Goal: Contribute content: Contribute content

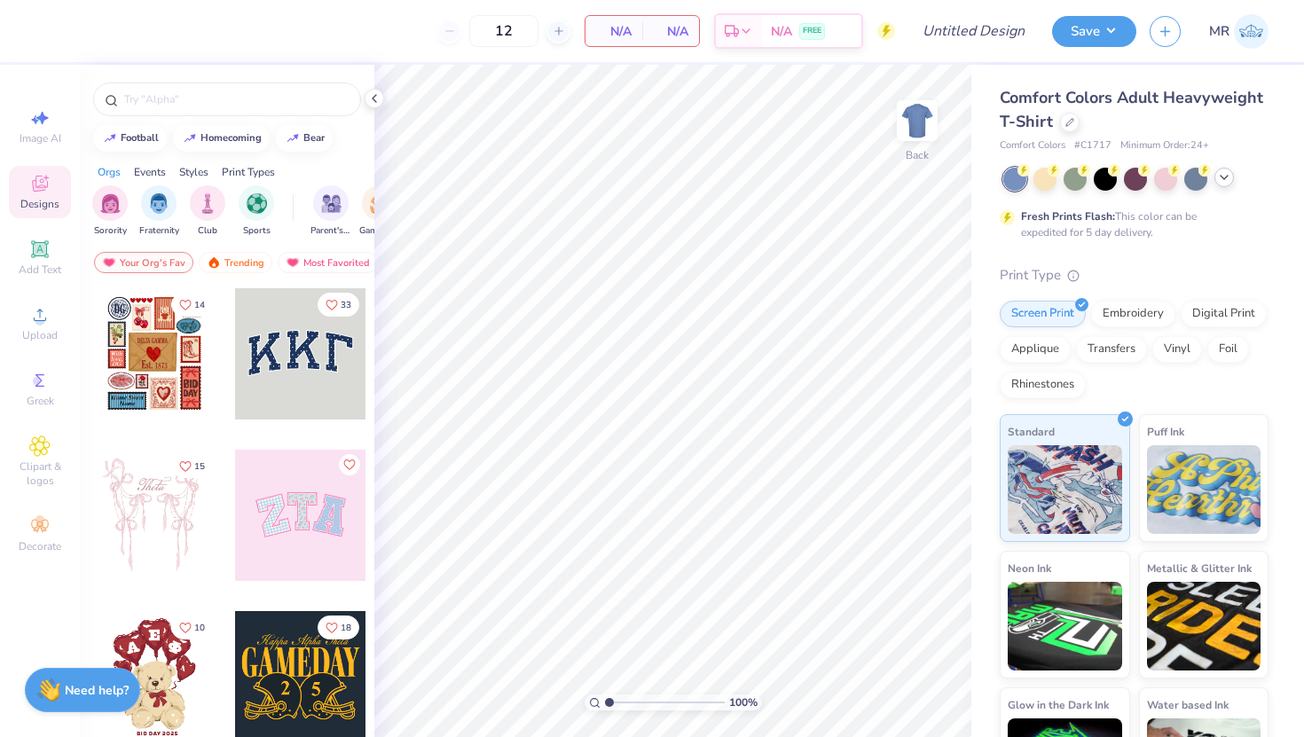
click at [1223, 174] on icon at bounding box center [1224, 177] width 14 height 14
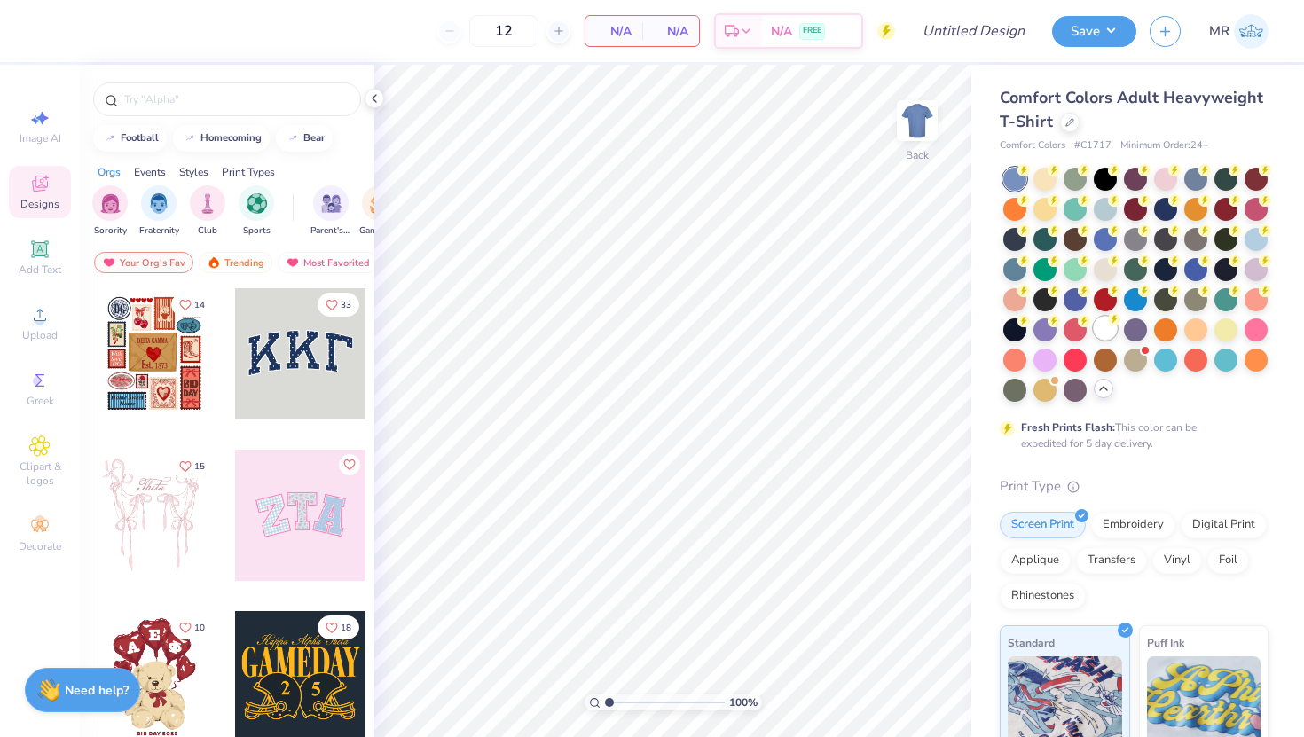
click at [1099, 334] on div at bounding box center [1105, 328] width 23 height 23
click at [39, 318] on circle at bounding box center [40, 321] width 10 height 10
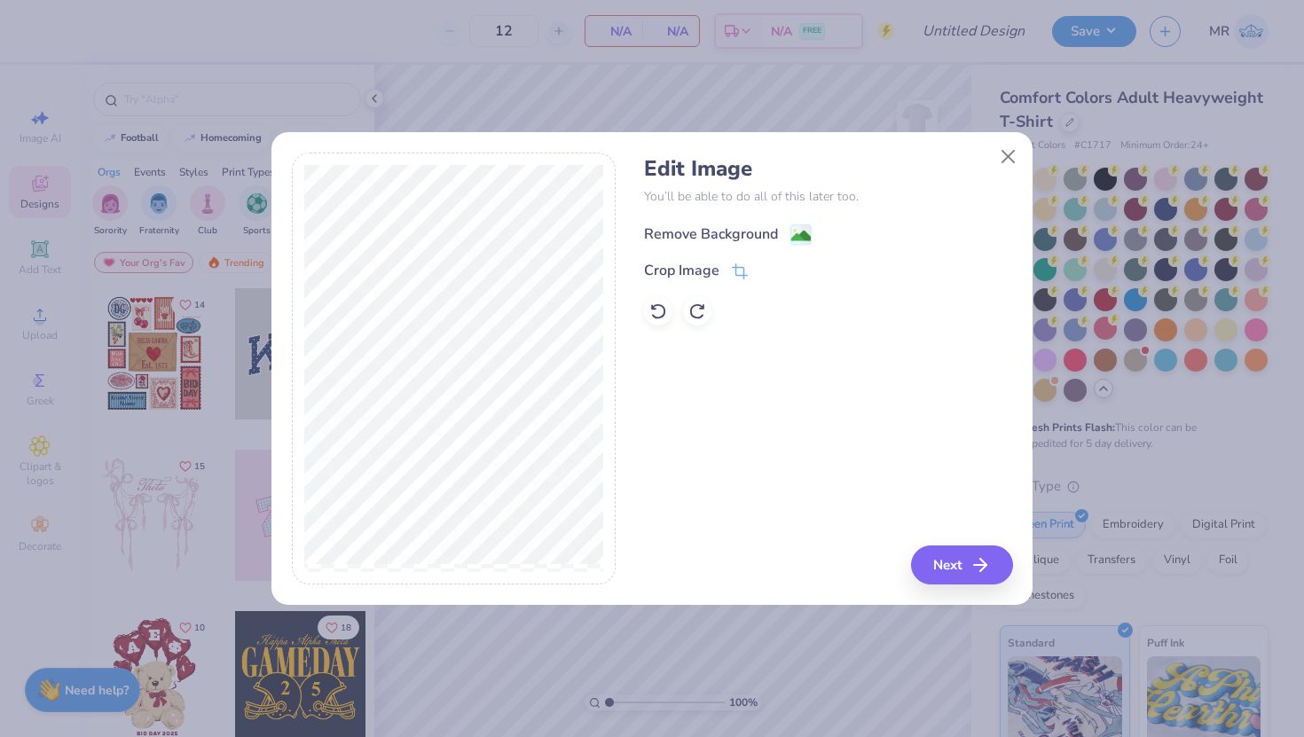
click at [746, 227] on div "Remove Background" at bounding box center [711, 234] width 134 height 21
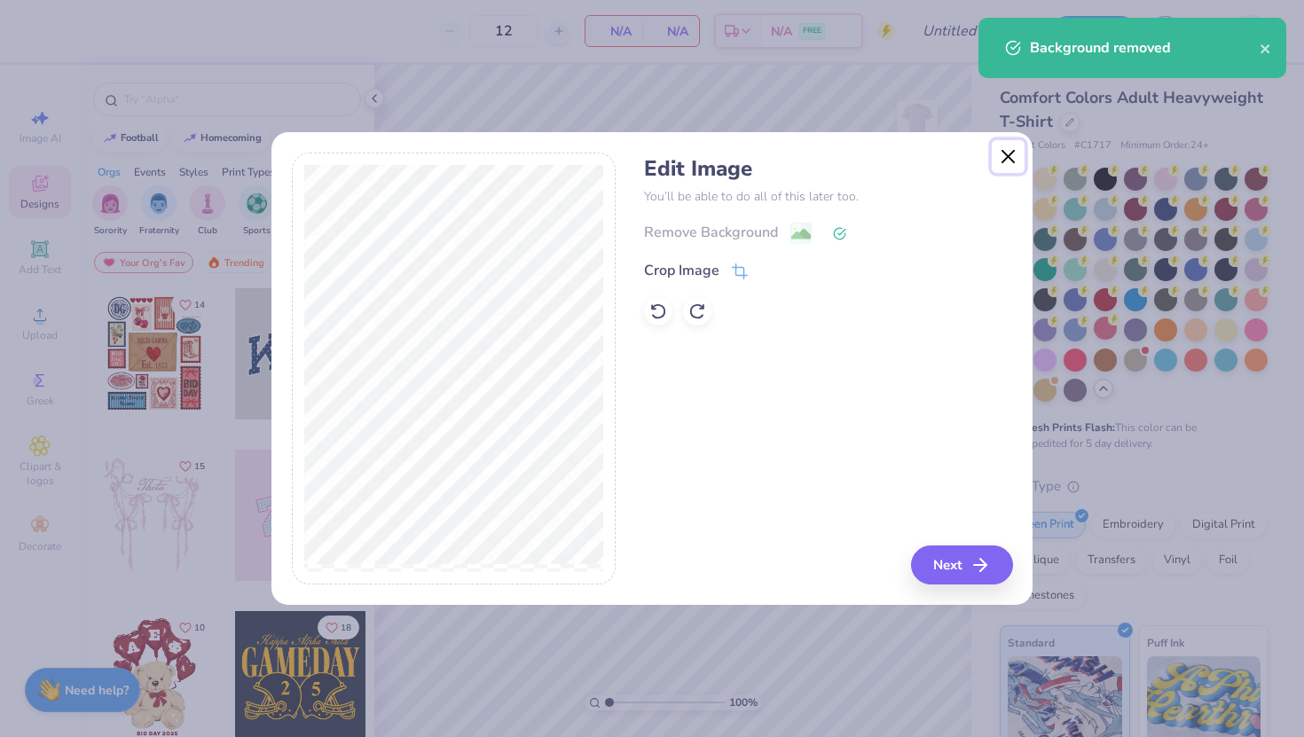
click at [1007, 157] on button "Close" at bounding box center [1009, 157] width 34 height 34
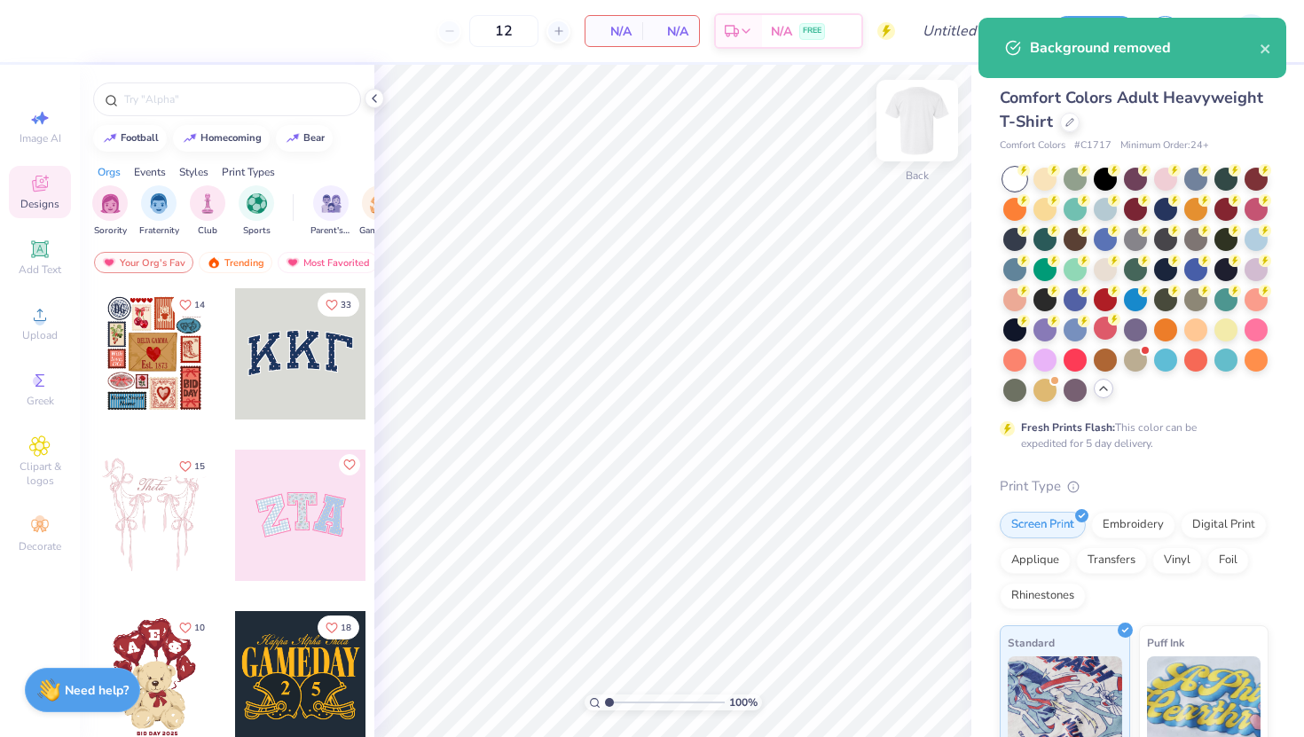
click at [904, 106] on img at bounding box center [917, 120] width 71 height 71
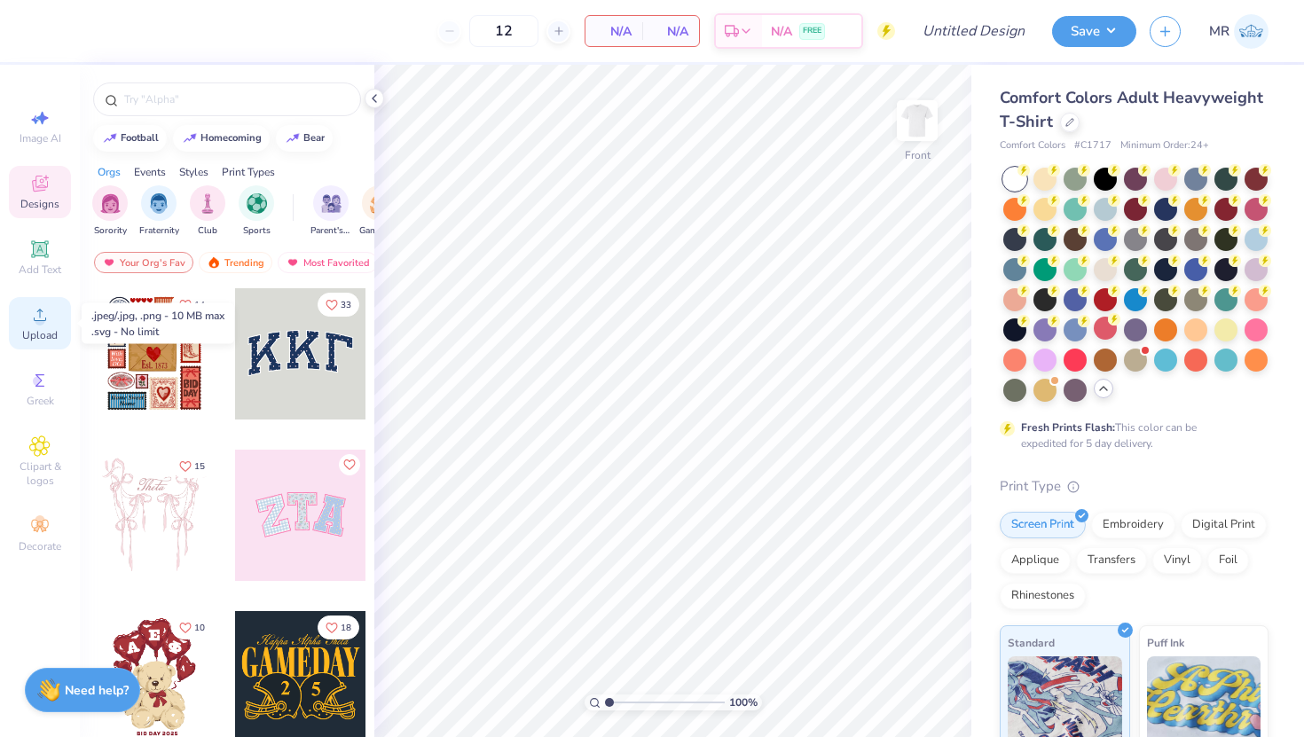
click at [40, 310] on icon at bounding box center [39, 314] width 21 height 21
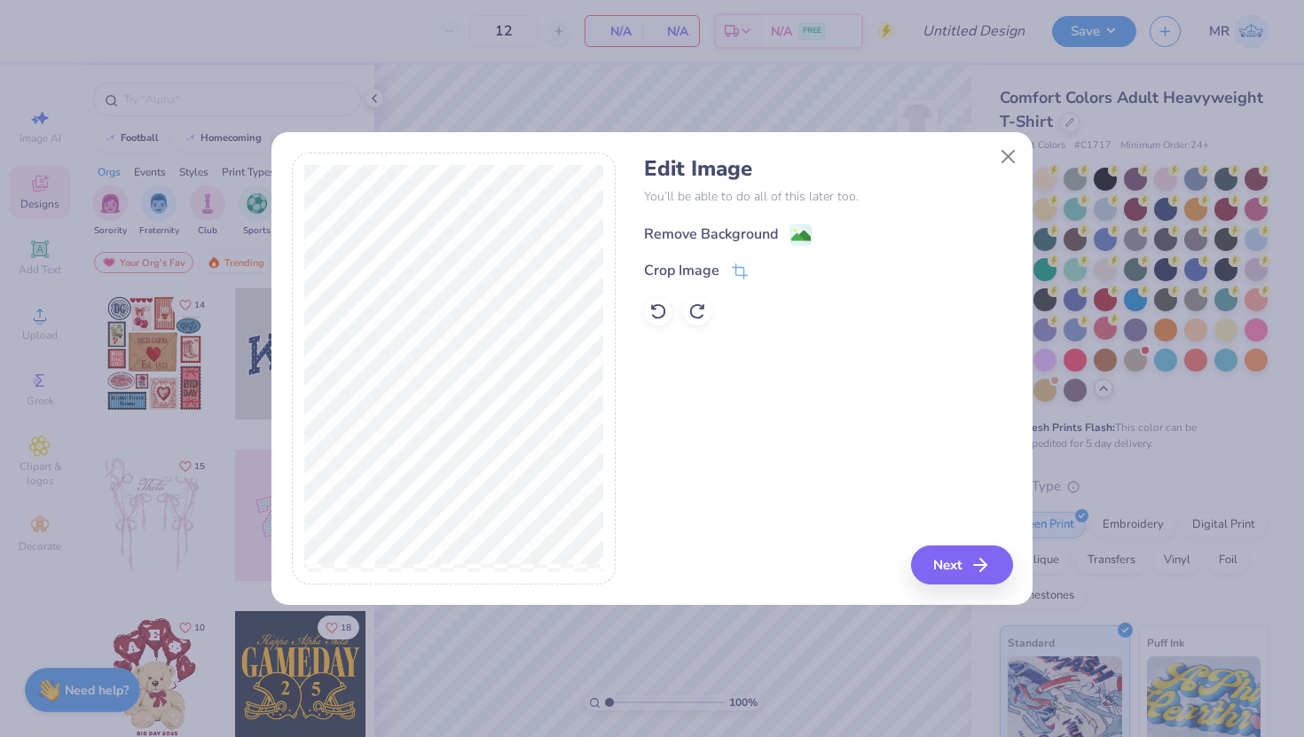
click at [755, 232] on div "Remove Background" at bounding box center [711, 234] width 134 height 21
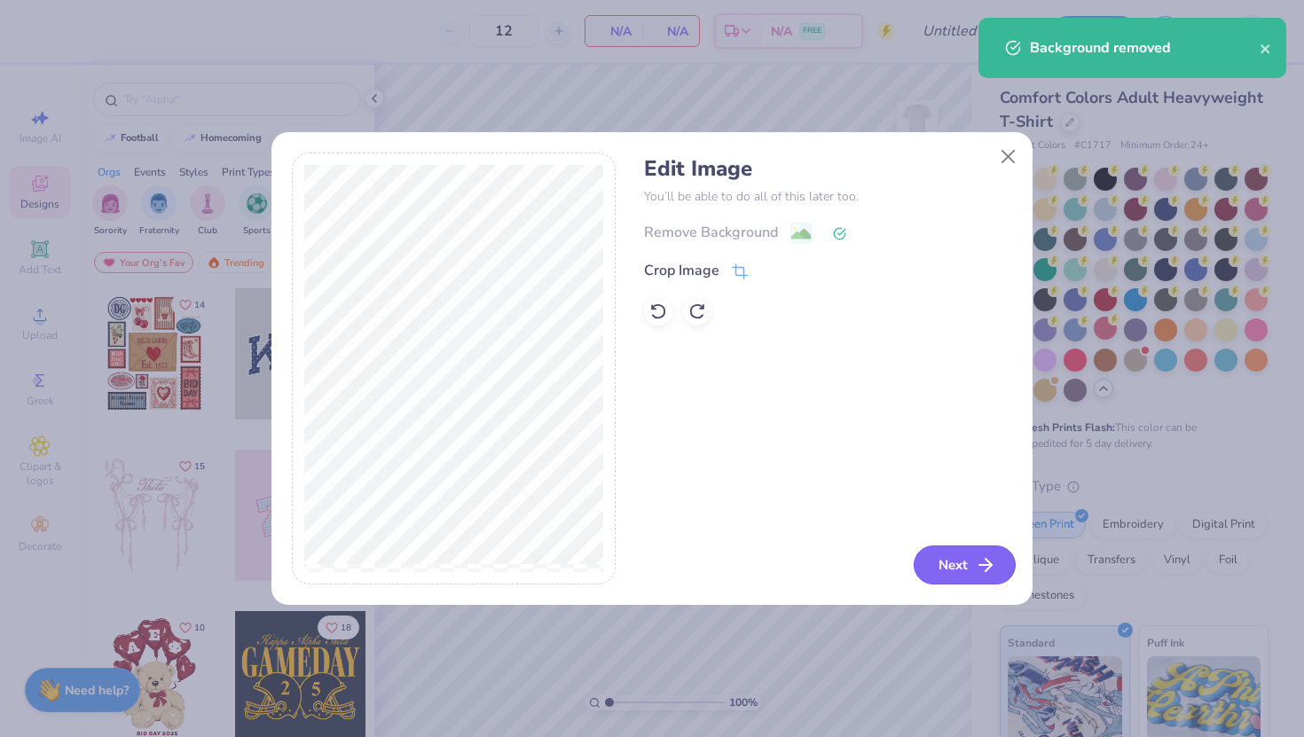
click at [957, 551] on button "Next" at bounding box center [965, 565] width 102 height 39
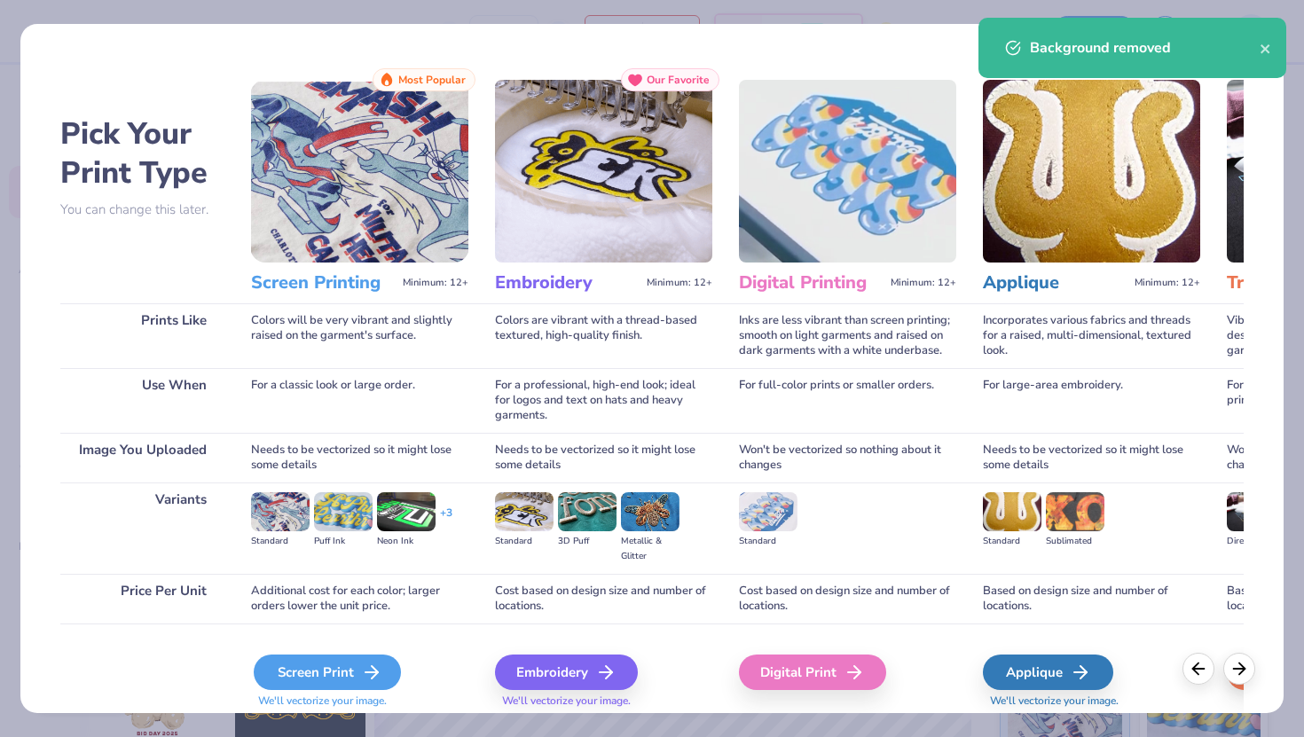
click at [318, 667] on div "Screen Print" at bounding box center [327, 672] width 147 height 35
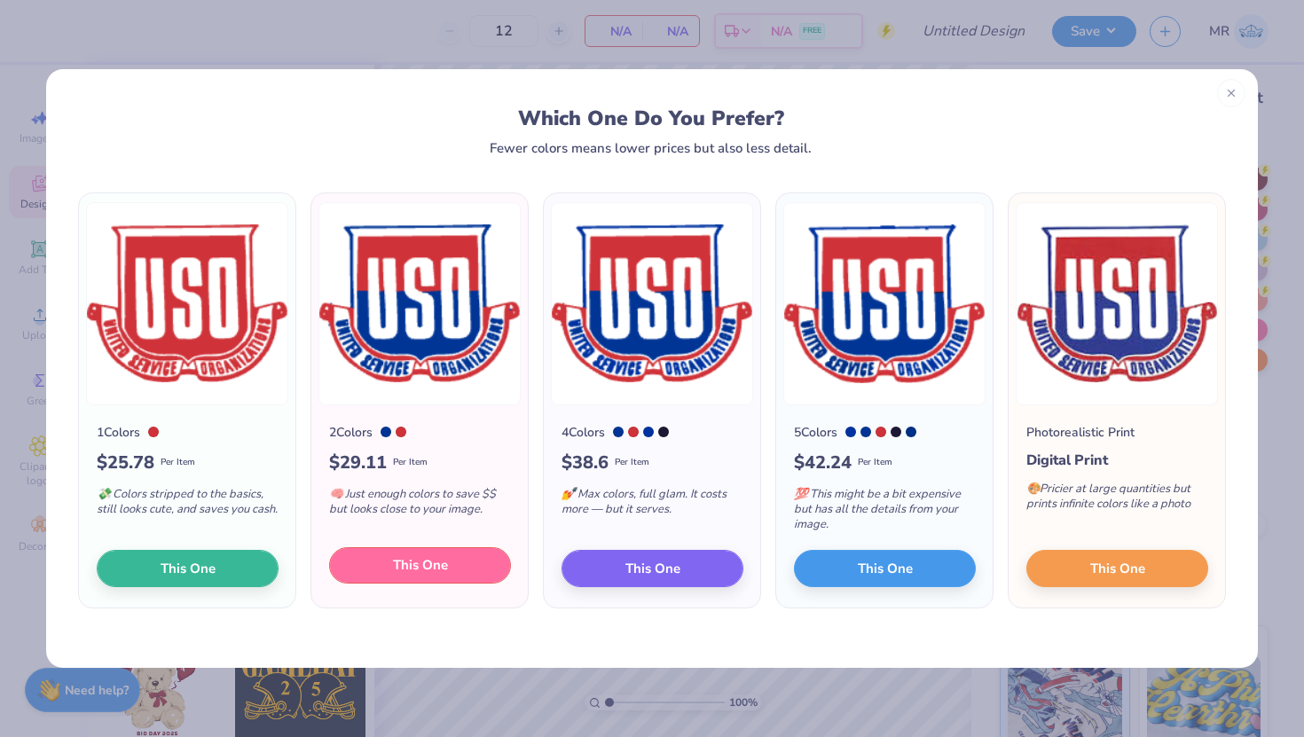
click at [397, 563] on span "This One" at bounding box center [420, 565] width 55 height 20
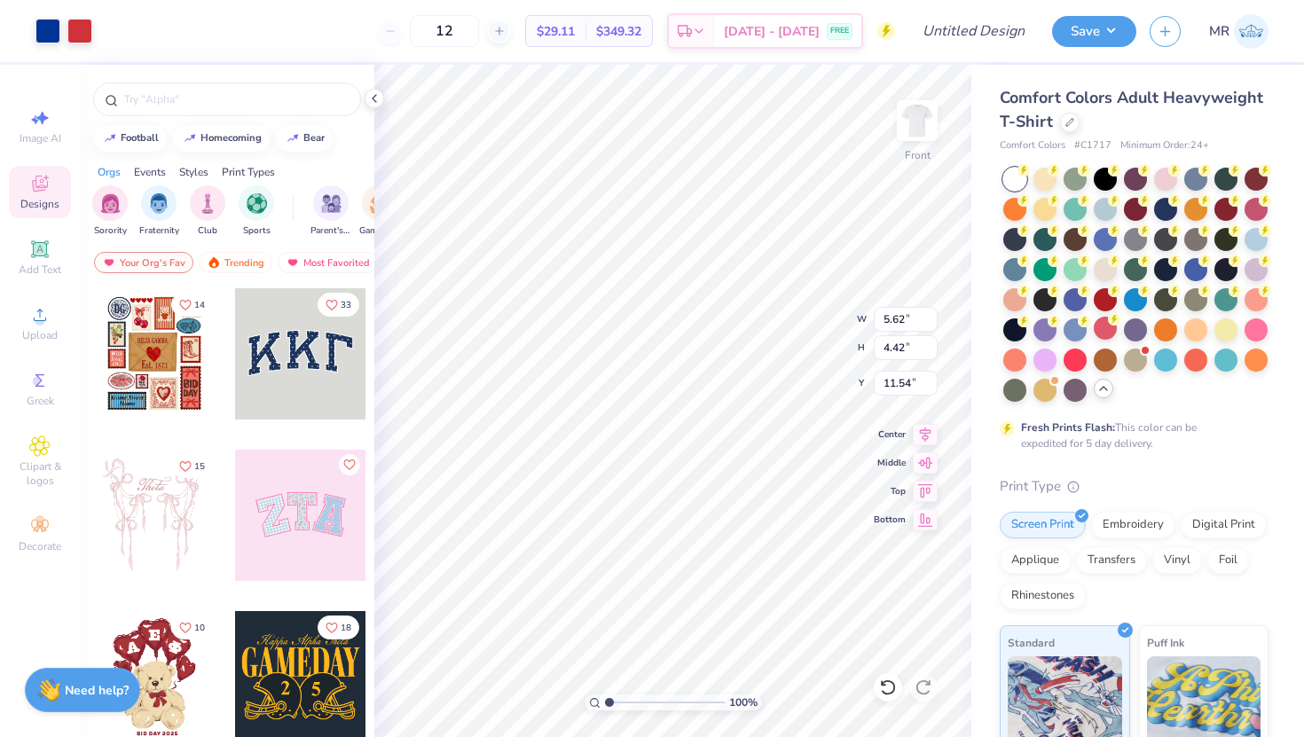
type input "8.27"
type input "6.50"
type input "9.22"
type input "9.91"
type input "7.78"
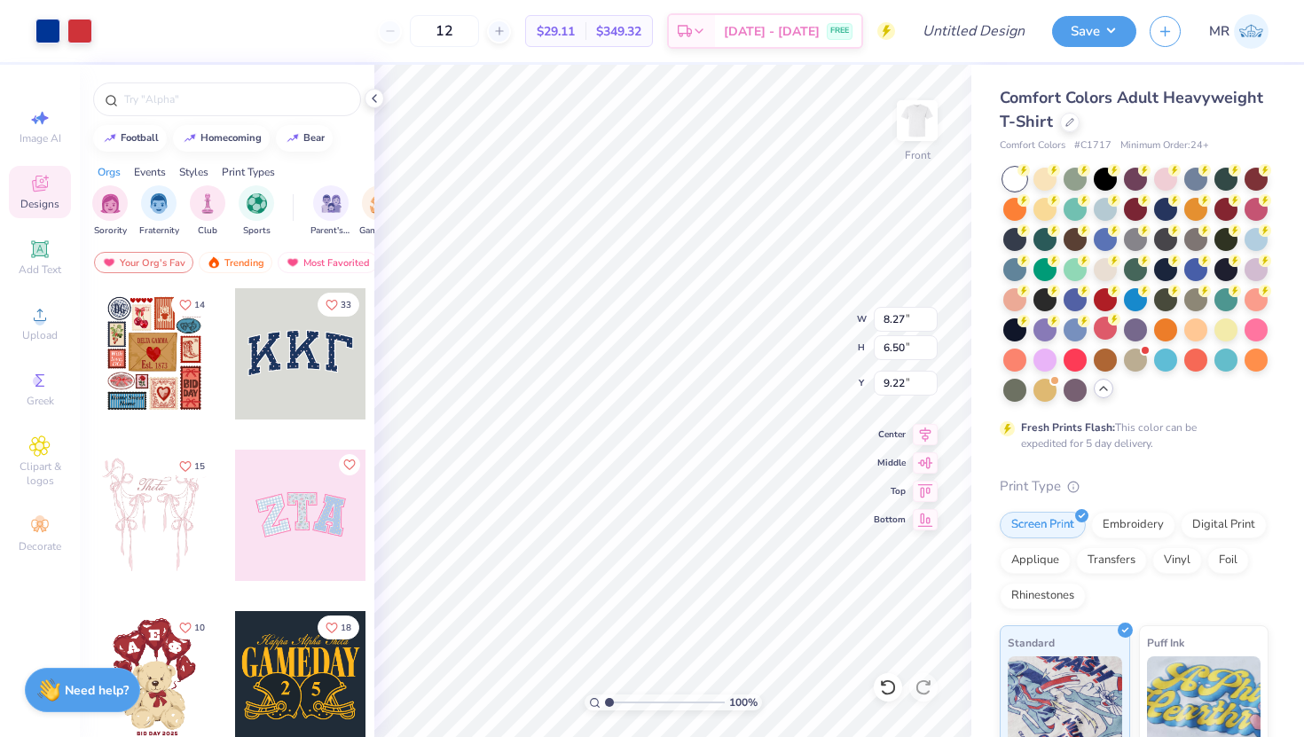
type input "7.94"
type input "12.02"
type input "9.44"
type input "6.28"
type input "13.01"
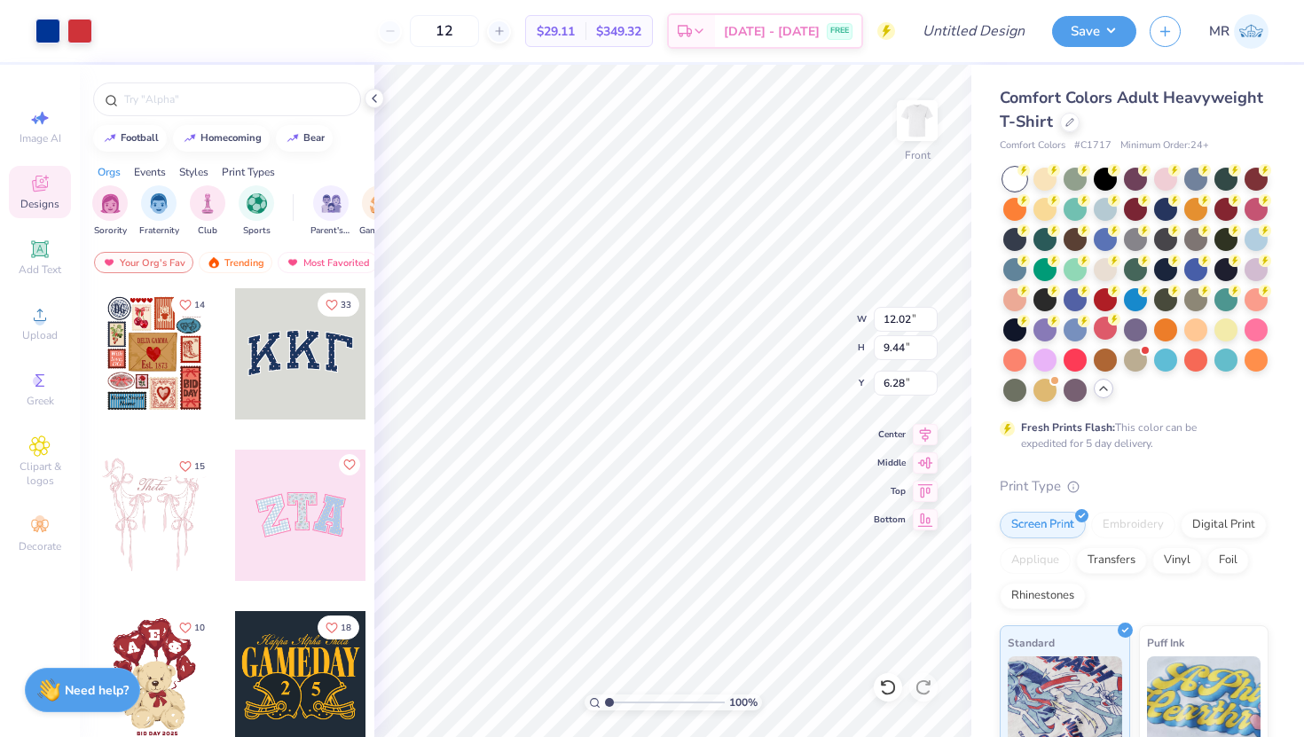
type input "10.22"
type input "13.58"
type input "10.67"
type input "7.83"
click at [915, 112] on img at bounding box center [917, 120] width 71 height 71
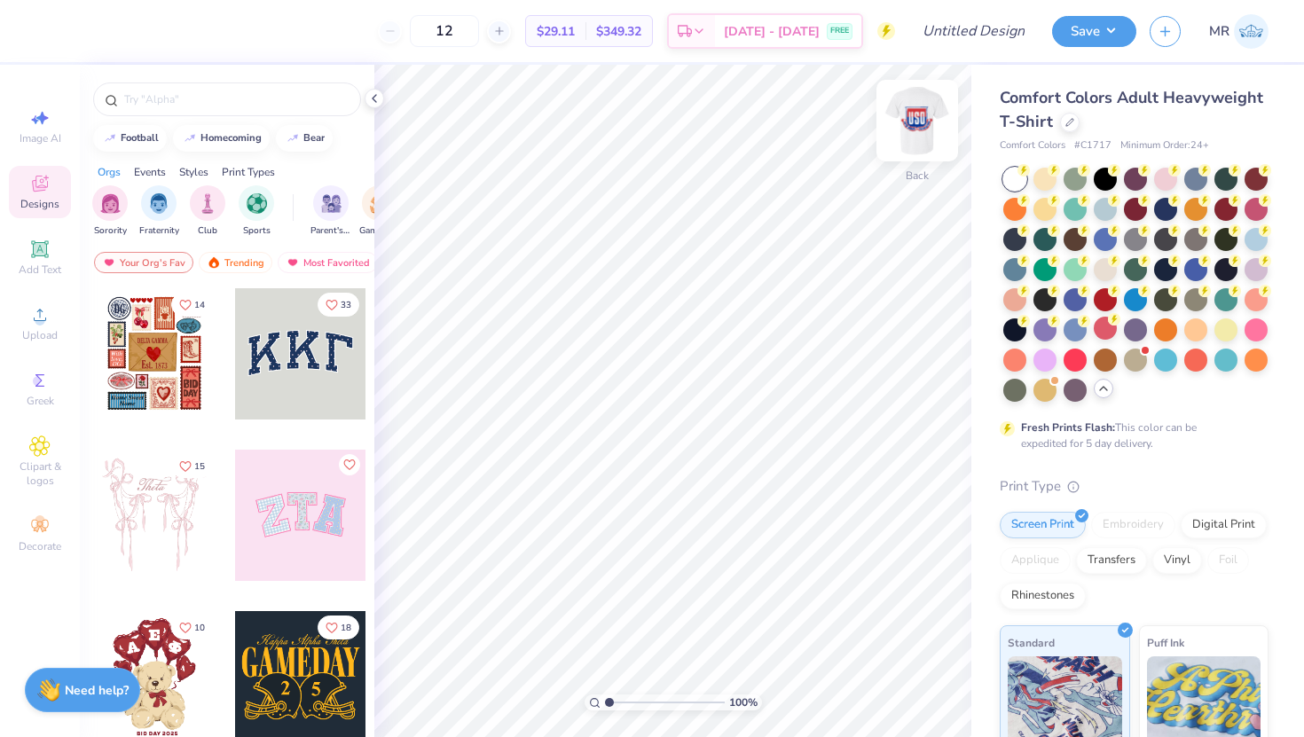
click at [915, 122] on img at bounding box center [917, 120] width 71 height 71
click at [929, 118] on img at bounding box center [917, 120] width 71 height 71
click at [907, 150] on div at bounding box center [917, 121] width 82 height 82
click at [27, 269] on span "Add Text" at bounding box center [40, 270] width 43 height 14
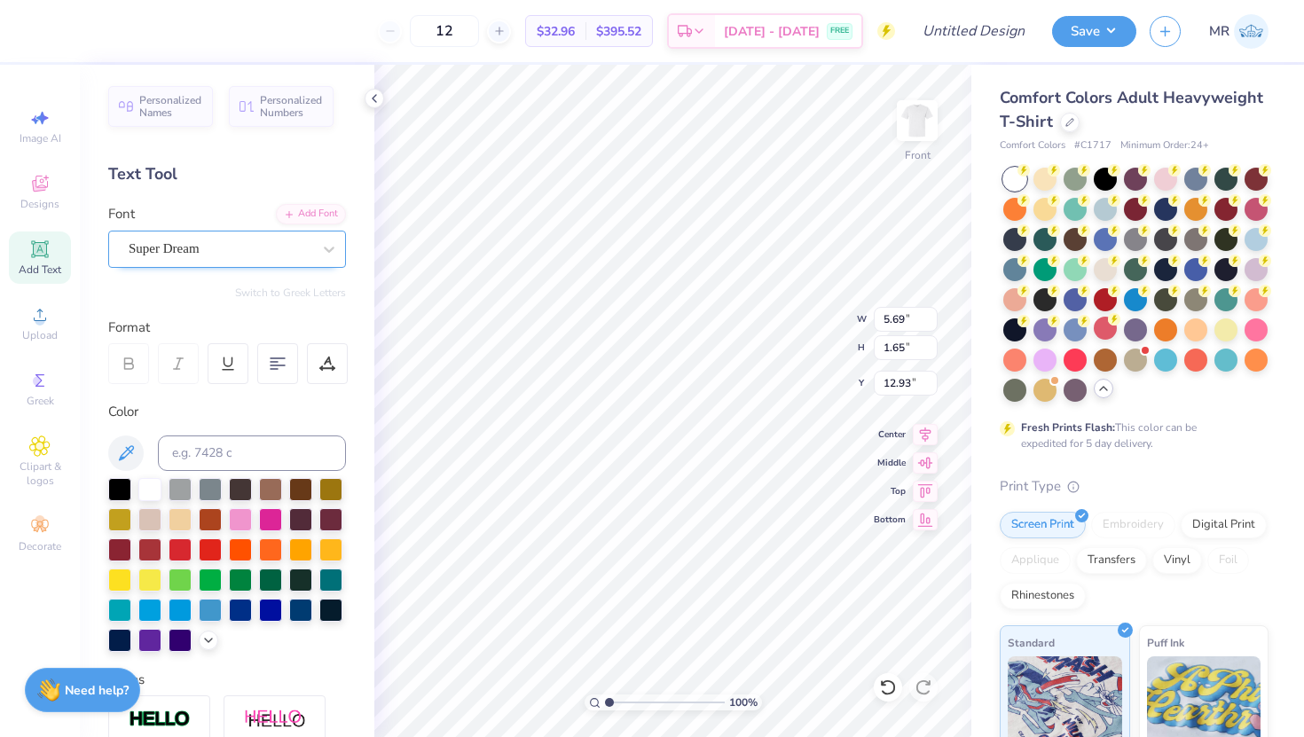
click at [280, 248] on div "Super Dream" at bounding box center [220, 248] width 186 height 27
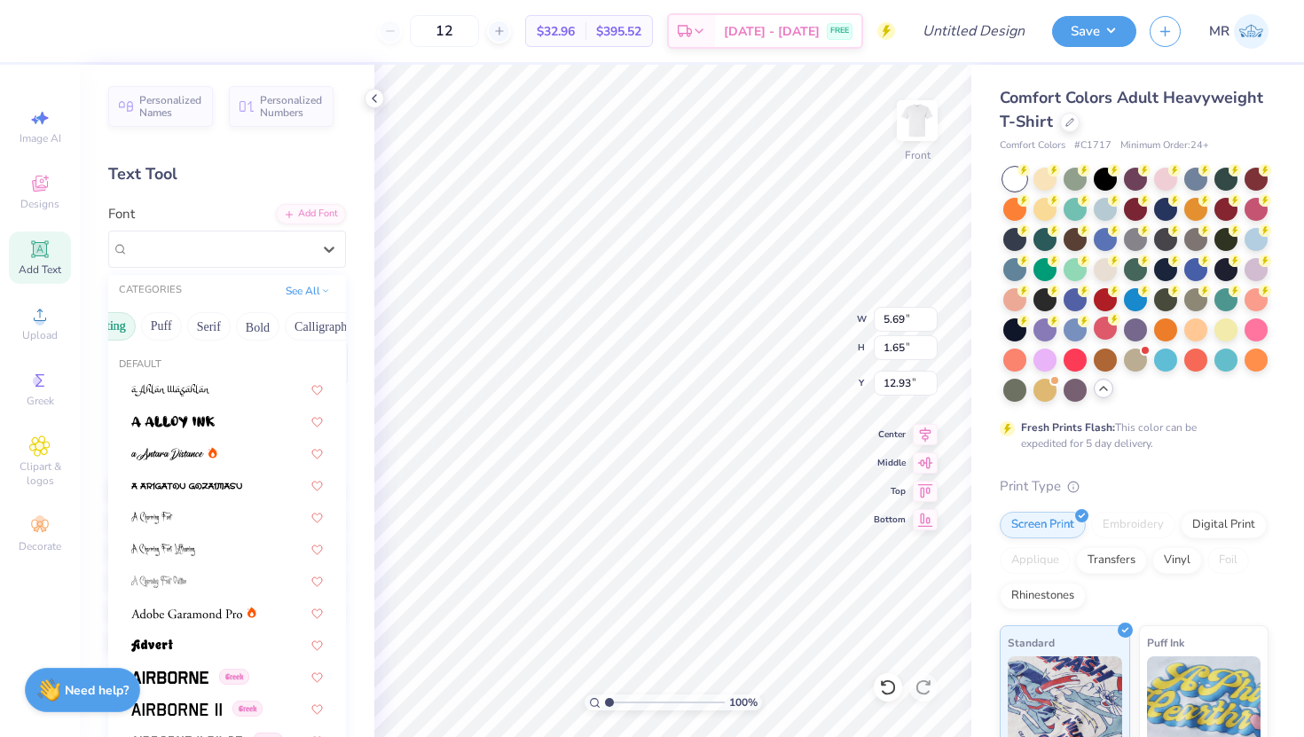
scroll to position [0, 154]
click at [171, 322] on button "Serif" at bounding box center [170, 326] width 43 height 28
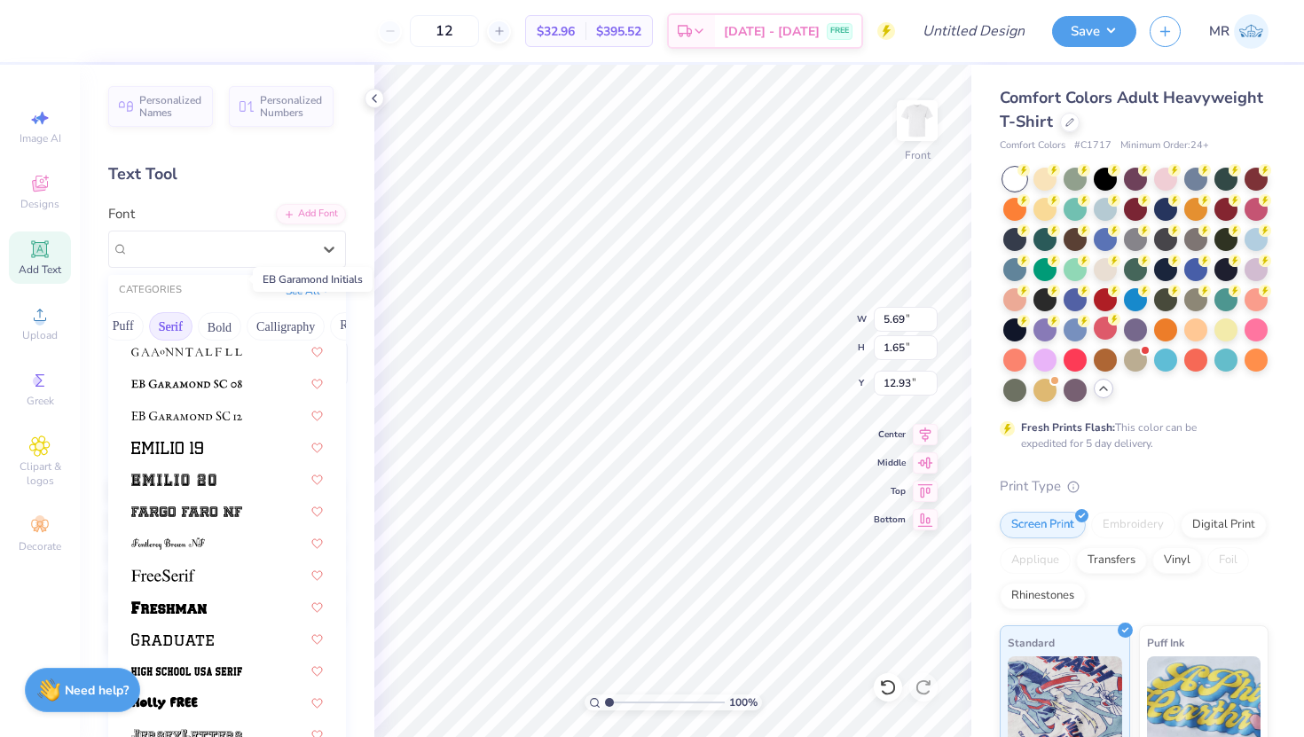
scroll to position [1323, 0]
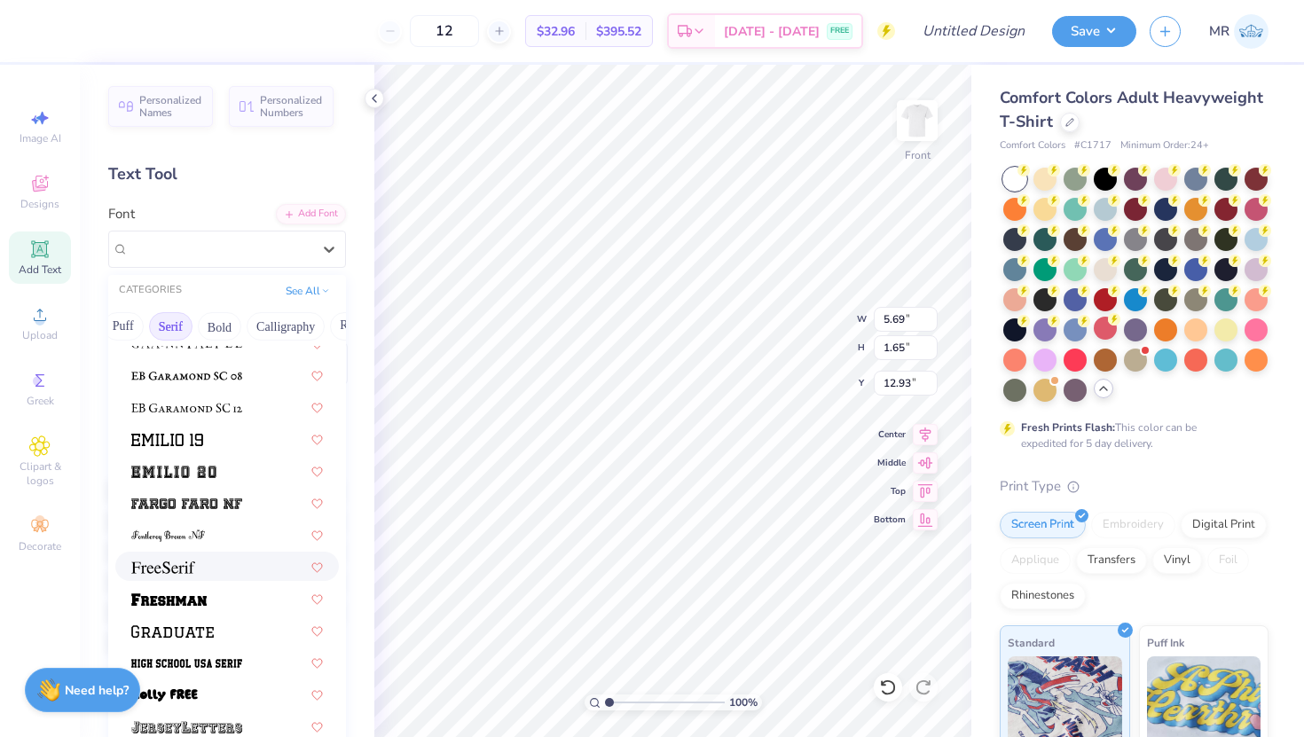
click at [195, 573] on div at bounding box center [227, 566] width 192 height 19
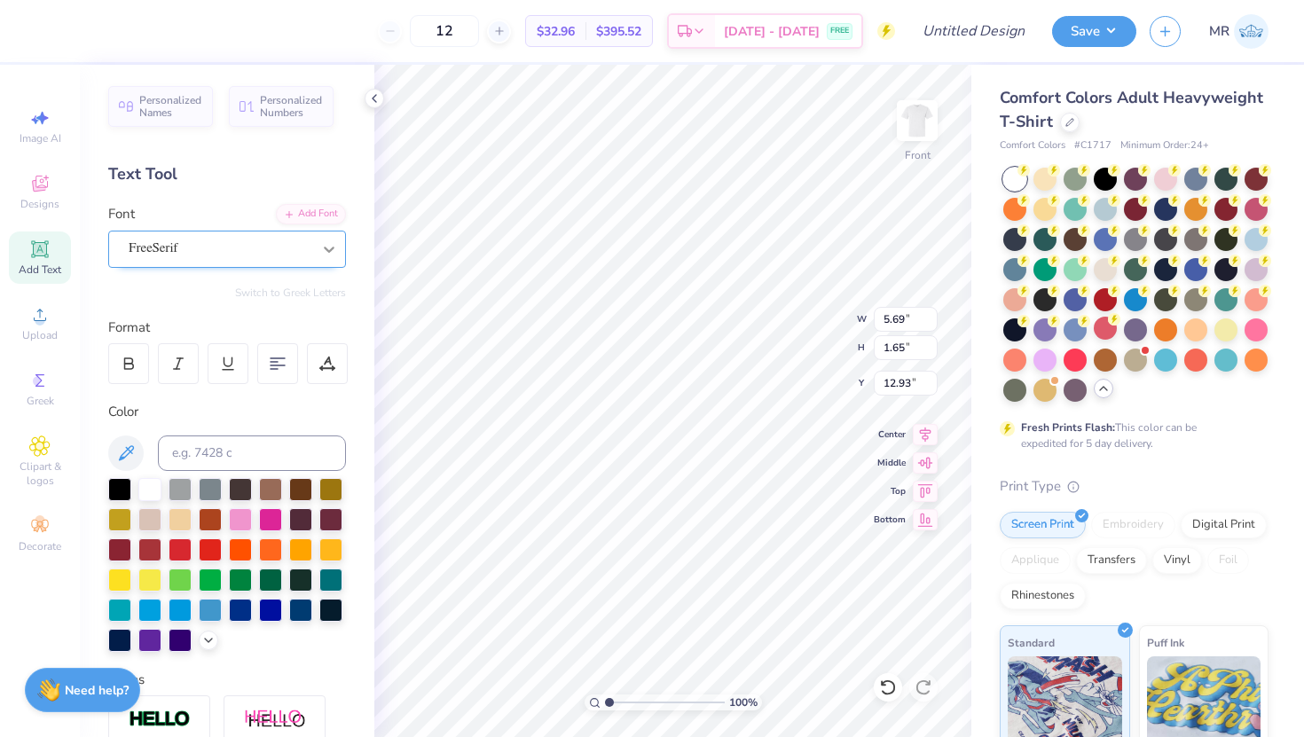
type input "5.80"
type input "1.56"
type input "12.97"
click at [326, 289] on button "Switch to Greek Letters" at bounding box center [290, 293] width 111 height 14
type input "5.70"
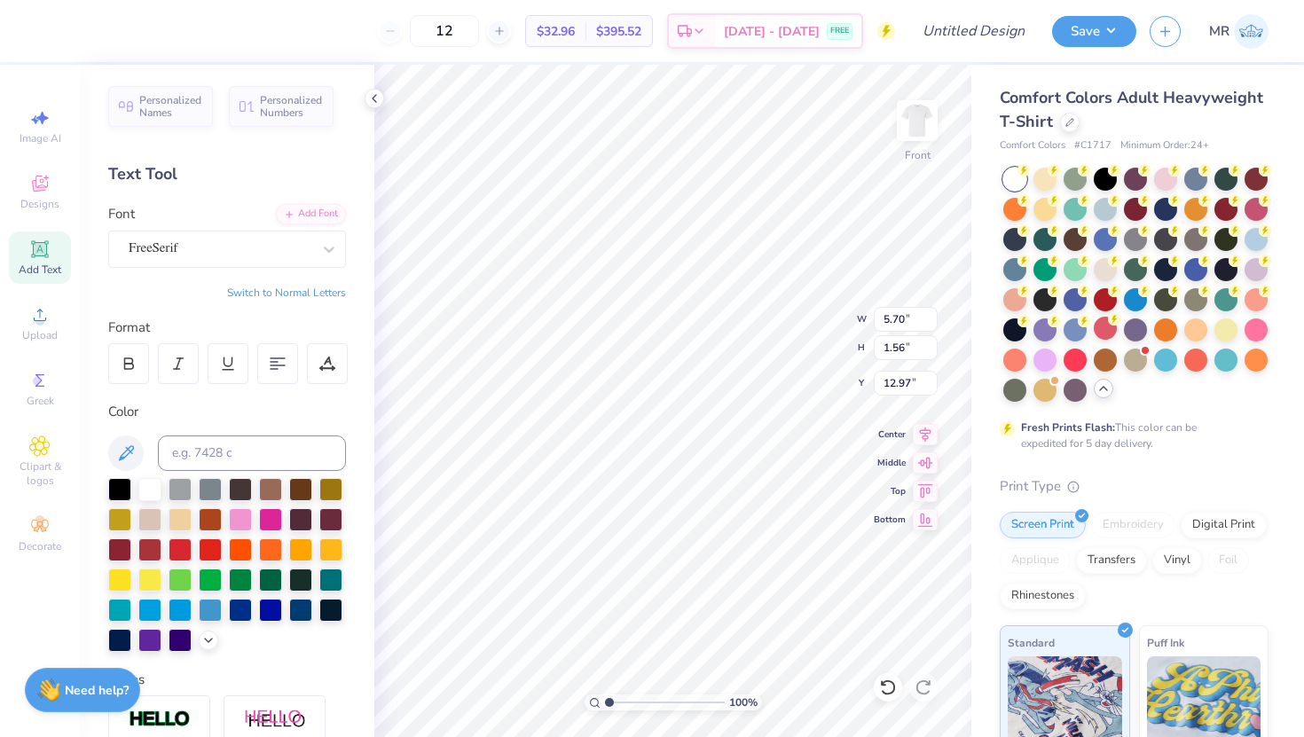
scroll to position [0, 0]
type textarea "Τ"
type textarea "ο"
click at [259, 293] on button "Switch to Normal Letters" at bounding box center [286, 293] width 119 height 14
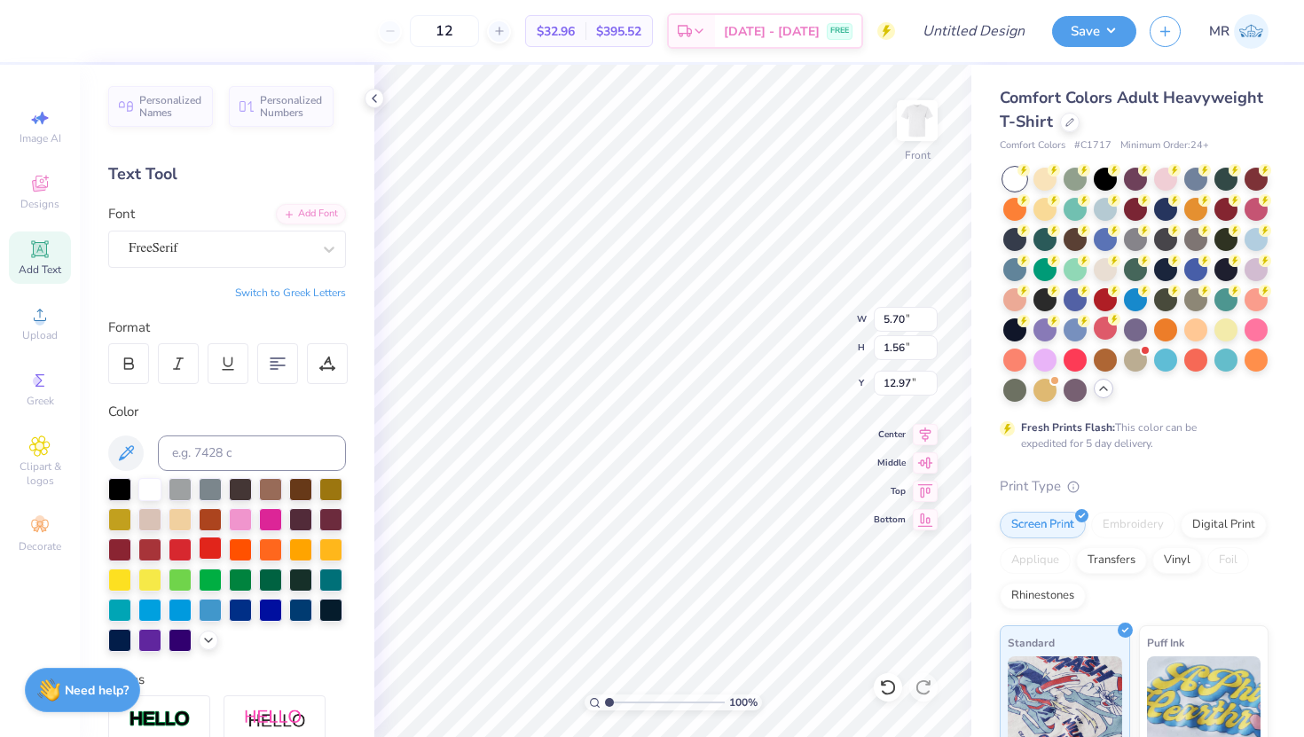
type textarea "Theta Chi"
click at [210, 545] on div at bounding box center [210, 548] width 23 height 23
type input "18.50"
click at [1001, 30] on input "Design Title" at bounding box center [995, 30] width 87 height 35
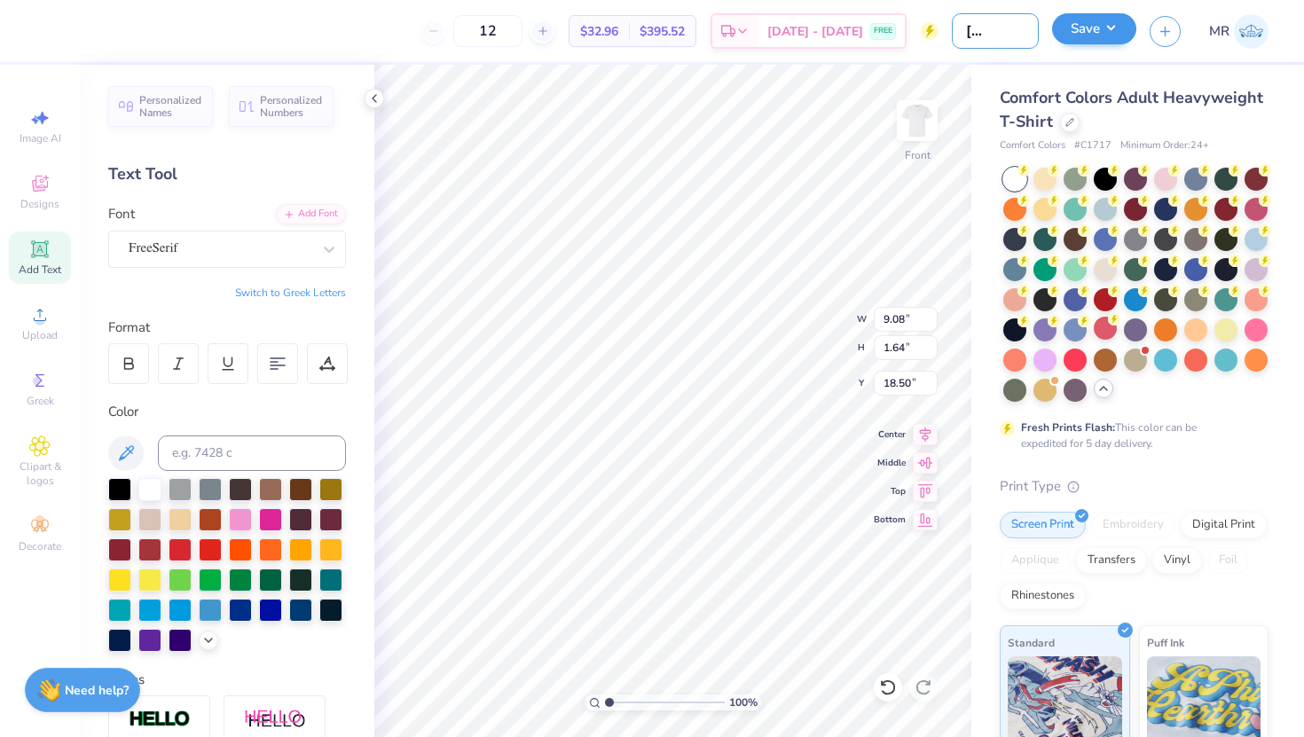
type input "Theta [PERSON_NAME]"
click at [1104, 37] on button "Save" at bounding box center [1094, 28] width 84 height 31
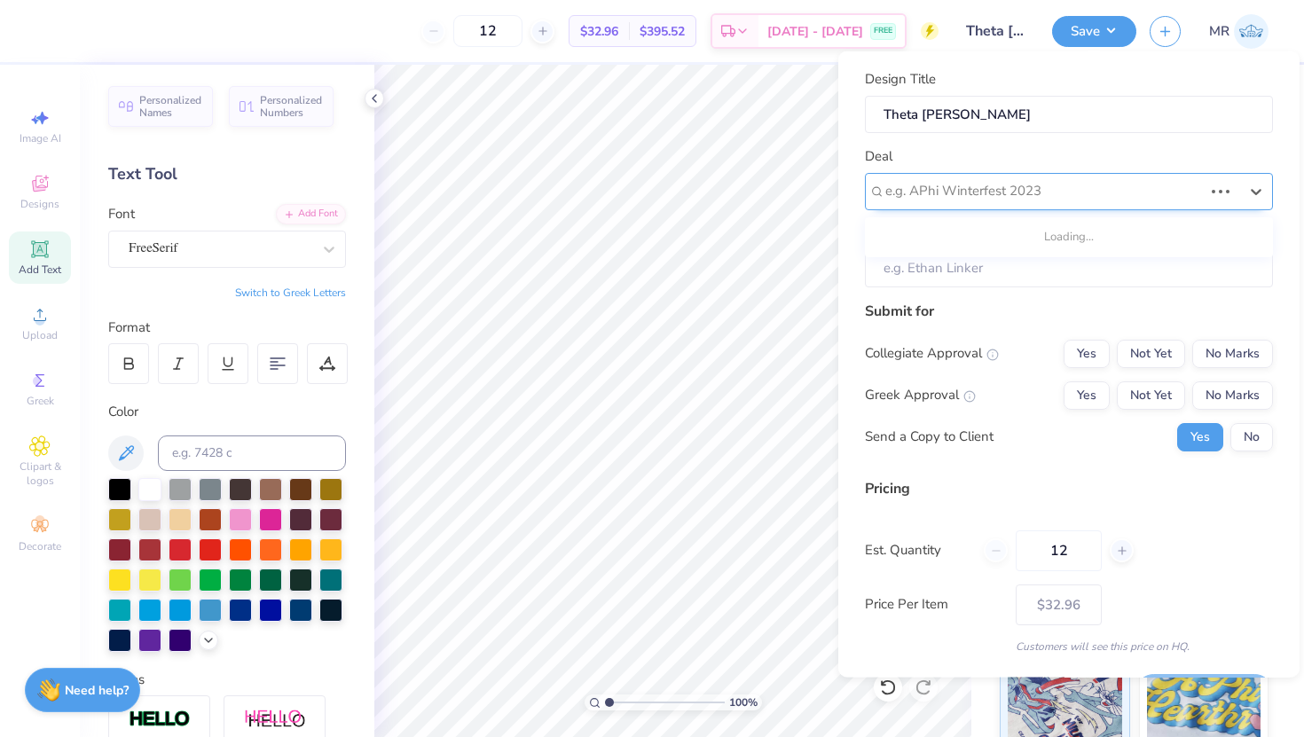
click at [999, 186] on div at bounding box center [1044, 191] width 318 height 24
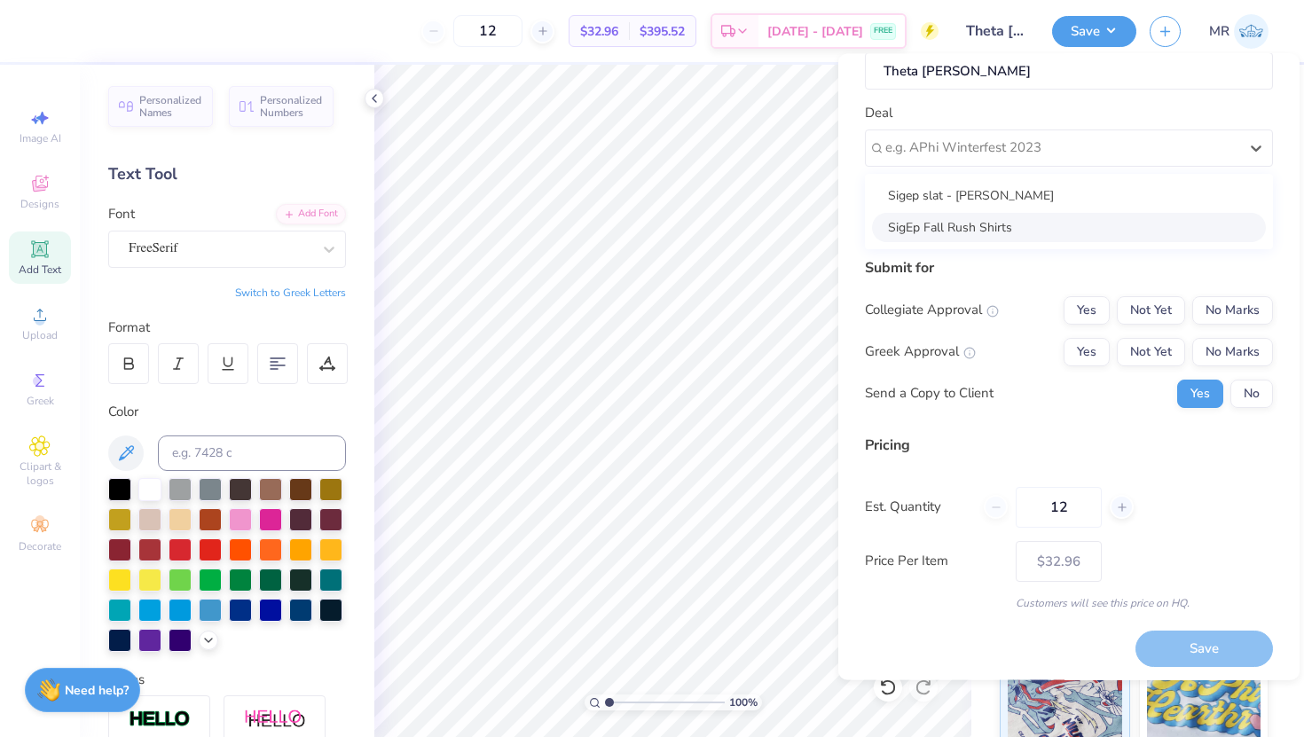
scroll to position [50, 0]
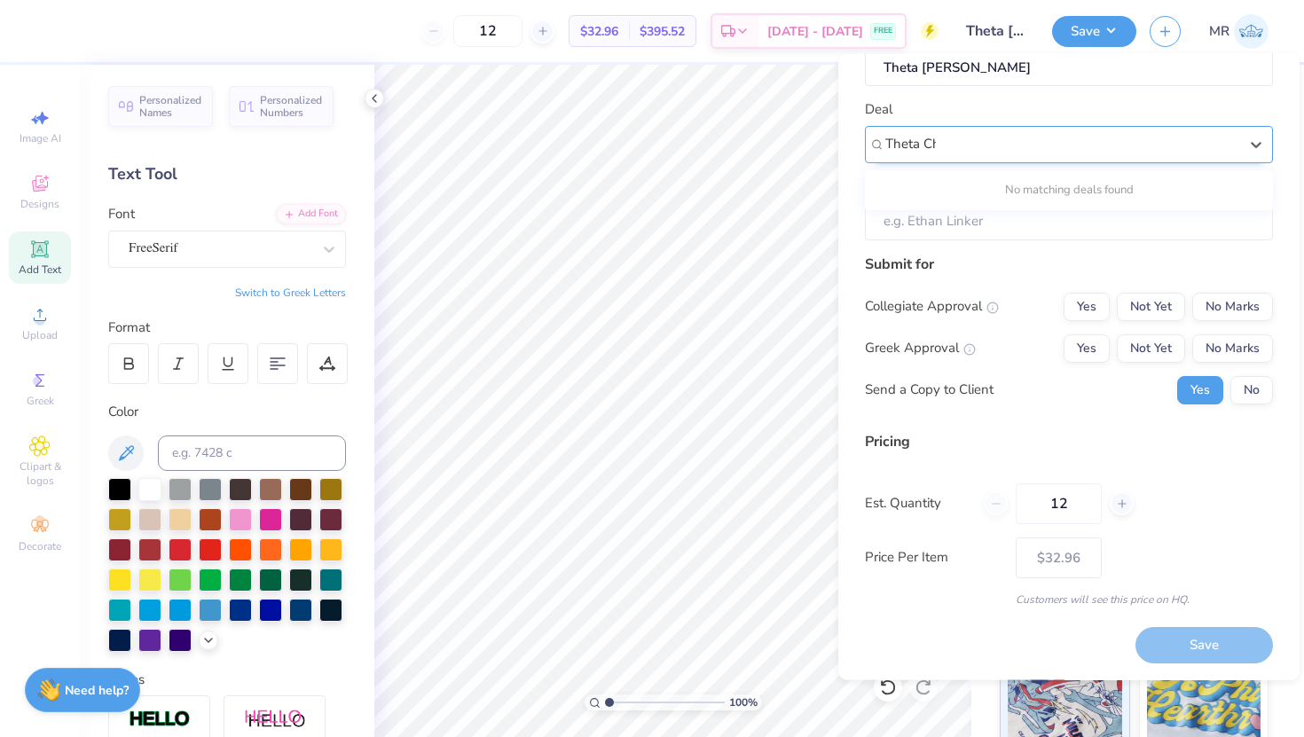
type input "Theta Chi"
click at [1002, 134] on div at bounding box center [1061, 144] width 353 height 24
click at [954, 224] on input "Client" at bounding box center [1069, 221] width 408 height 38
click at [954, 225] on input "Client" at bounding box center [1069, 221] width 408 height 38
click at [919, 222] on input "Client" at bounding box center [1069, 221] width 408 height 38
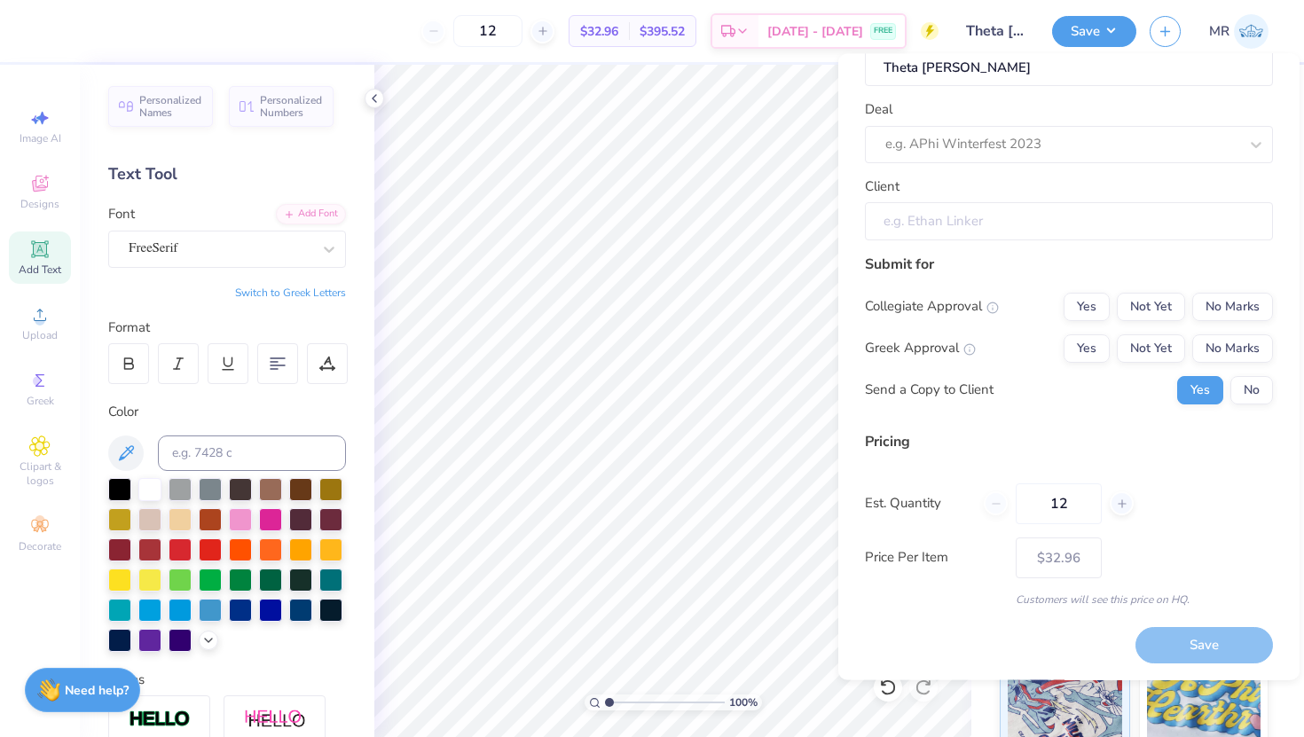
click at [1003, 221] on input "Client" at bounding box center [1069, 221] width 408 height 38
click at [1240, 390] on button "No" at bounding box center [1251, 389] width 43 height 28
click at [1221, 309] on button "No Marks" at bounding box center [1232, 306] width 81 height 28
click at [1143, 354] on button "Not Yet" at bounding box center [1151, 348] width 68 height 28
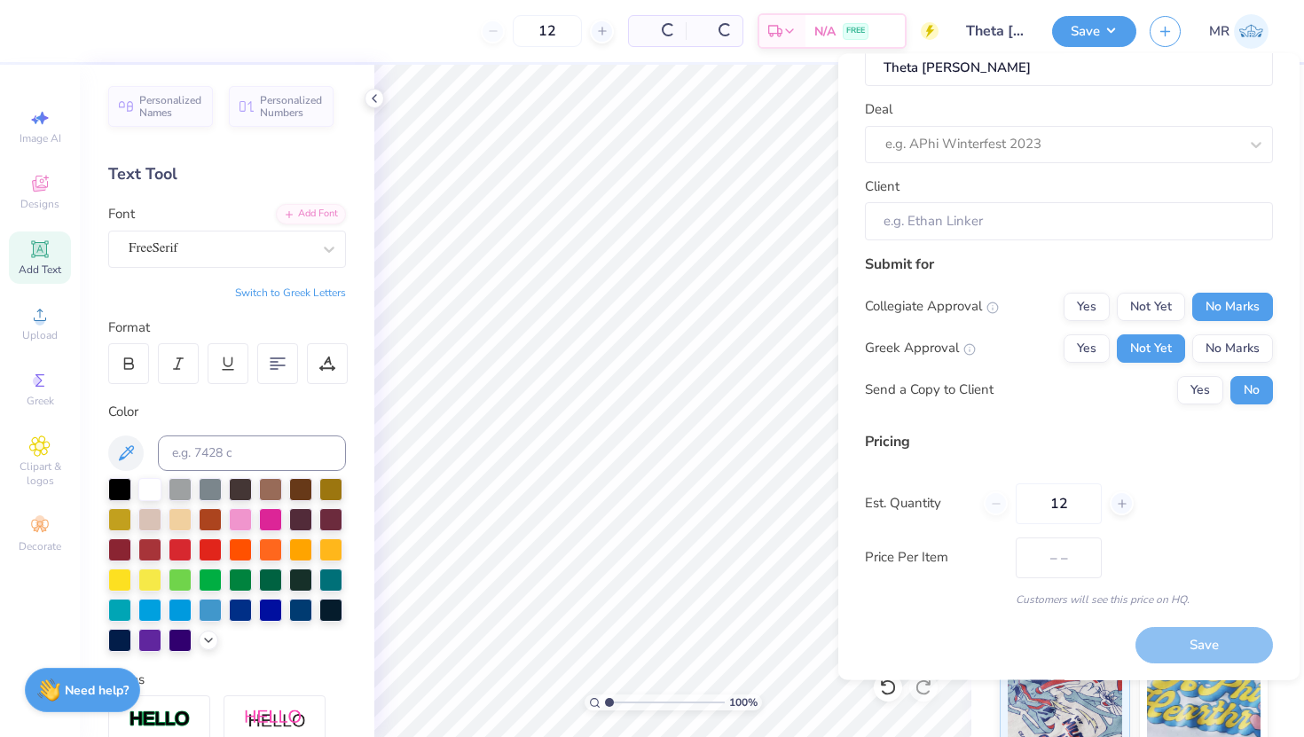
type input "$32.96"
click at [1096, 345] on button "Yes" at bounding box center [1087, 348] width 46 height 28
click at [1029, 225] on input "Client" at bounding box center [1069, 221] width 408 height 38
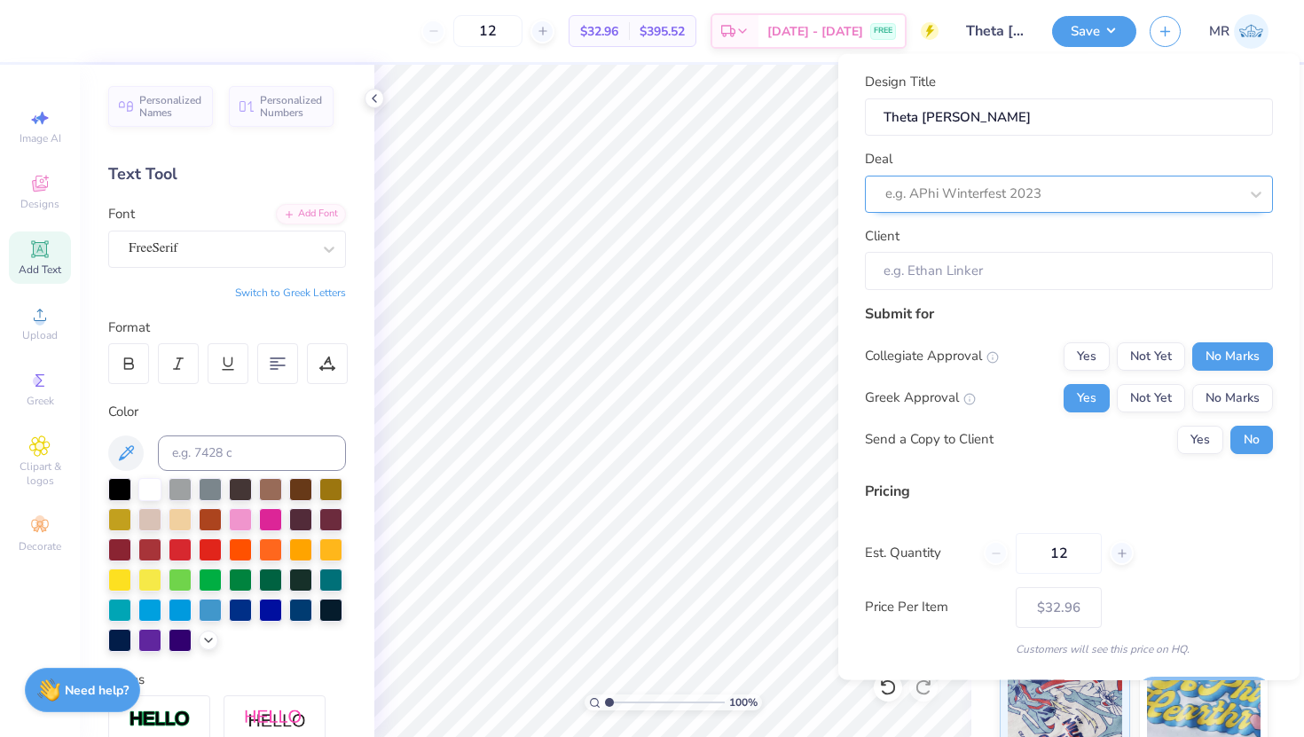
click at [986, 199] on div at bounding box center [1061, 194] width 353 height 24
click at [987, 199] on div at bounding box center [1061, 194] width 353 height 24
click at [988, 199] on div at bounding box center [1061, 194] width 353 height 24
click at [989, 200] on div at bounding box center [1061, 194] width 353 height 24
